Goal: Connect with others: Connect with others

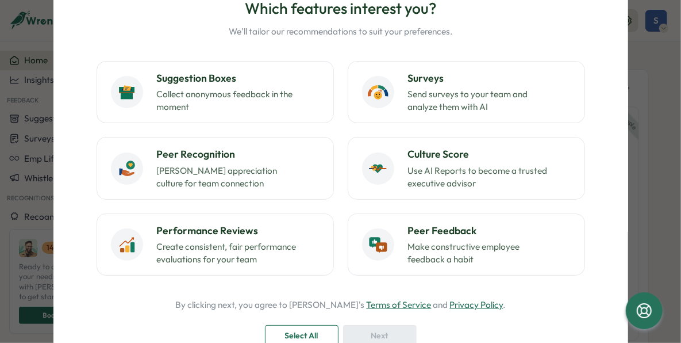
scroll to position [89, 0]
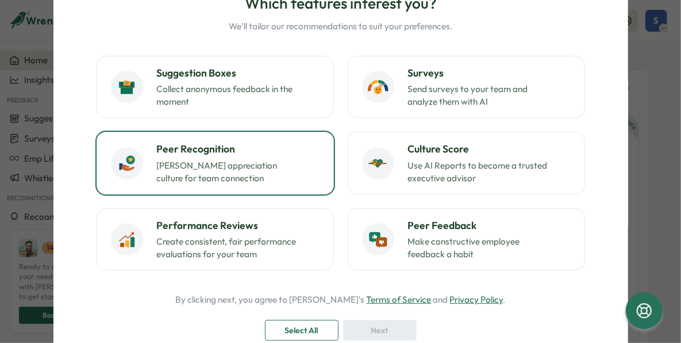
click at [243, 169] on p "[PERSON_NAME] appreciation culture for team connection" at bounding box center [229, 171] width 144 height 25
click at [361, 323] on div "Next" at bounding box center [380, 330] width 52 height 20
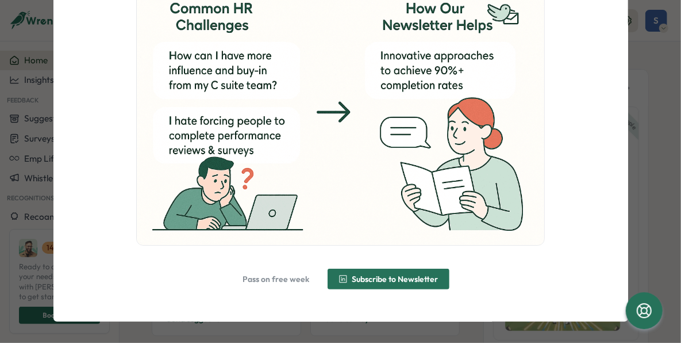
scroll to position [147, 0]
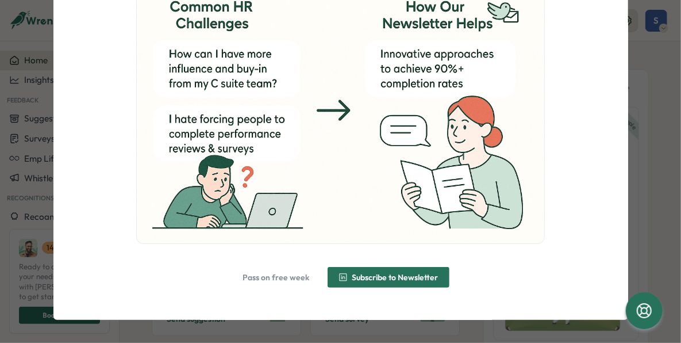
click at [261, 275] on span "Pass on free week" at bounding box center [276, 277] width 67 height 8
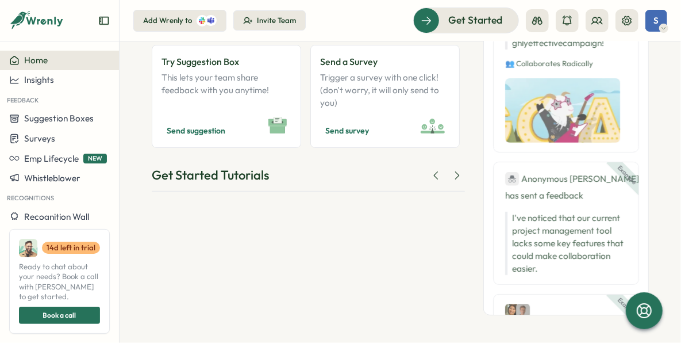
scroll to position [198, 0]
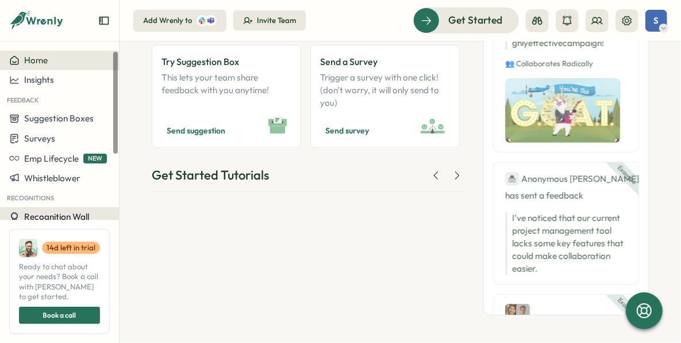
click at [63, 216] on span "Recognition Wall" at bounding box center [56, 216] width 65 height 11
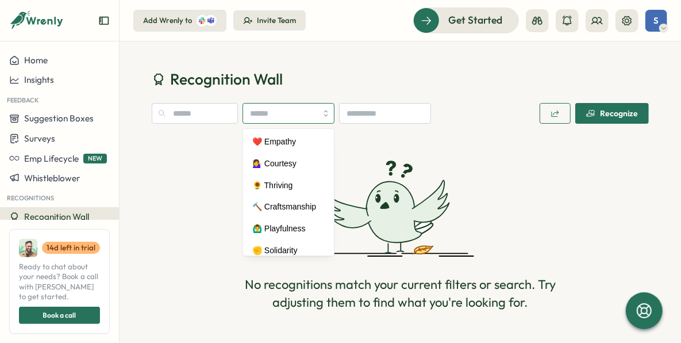
click at [278, 115] on input "search" at bounding box center [289, 113] width 92 height 21
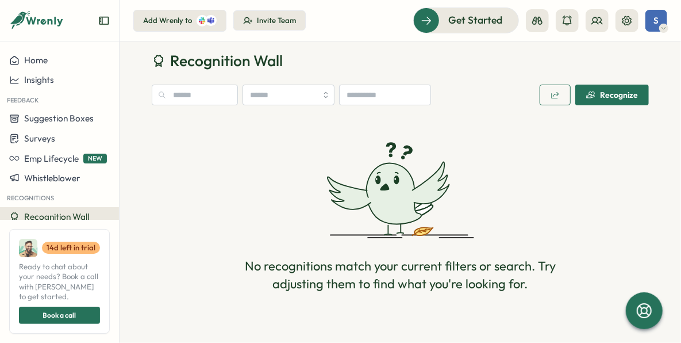
click at [198, 16] on div at bounding box center [202, 20] width 11 height 11
